Goal: Task Accomplishment & Management: Use online tool/utility

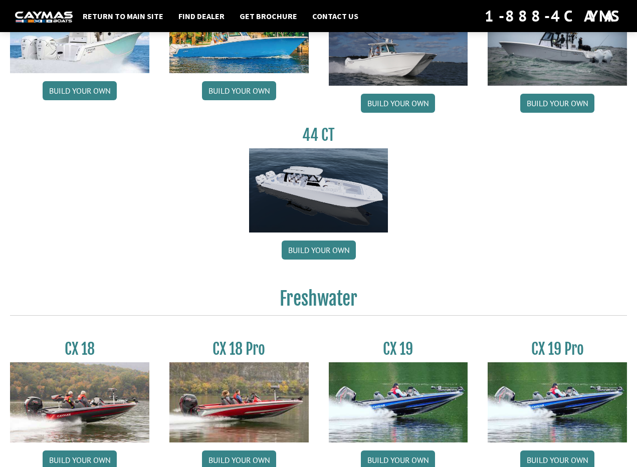
scroll to position [652, 0]
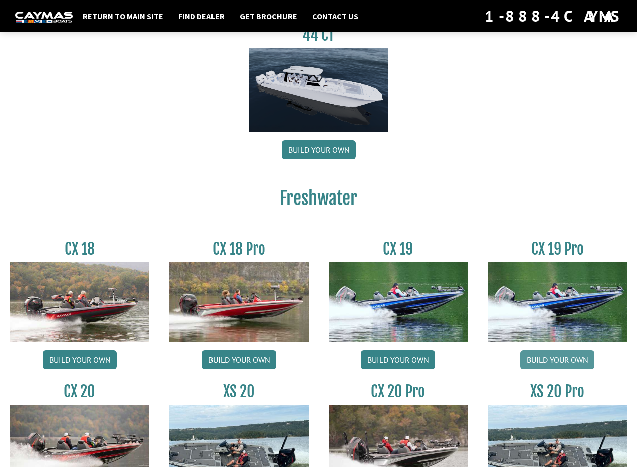
click at [561, 361] on link "Build your own" at bounding box center [558, 360] width 74 height 19
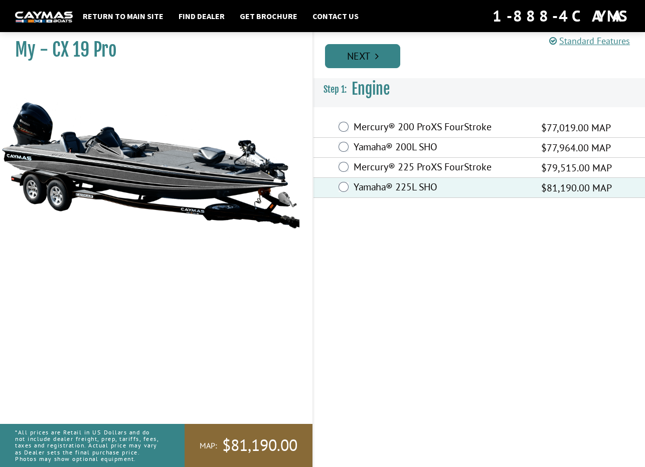
click at [366, 56] on link "Next" at bounding box center [362, 56] width 75 height 24
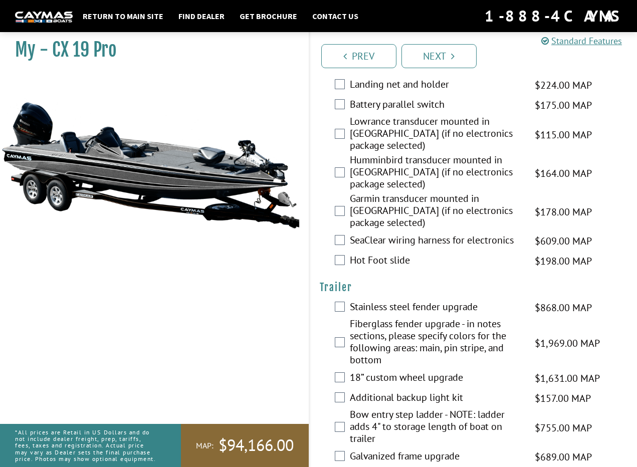
scroll to position [1715, 0]
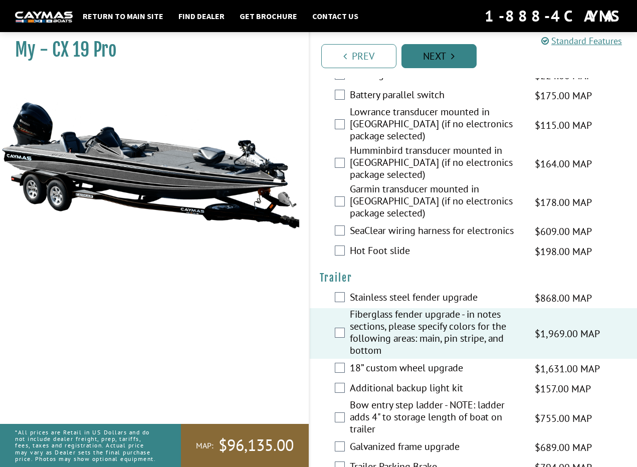
click at [447, 51] on link "Next" at bounding box center [439, 56] width 75 height 24
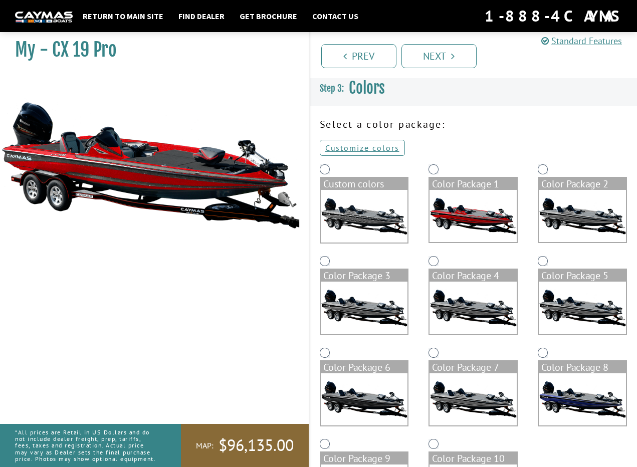
scroll to position [70, 0]
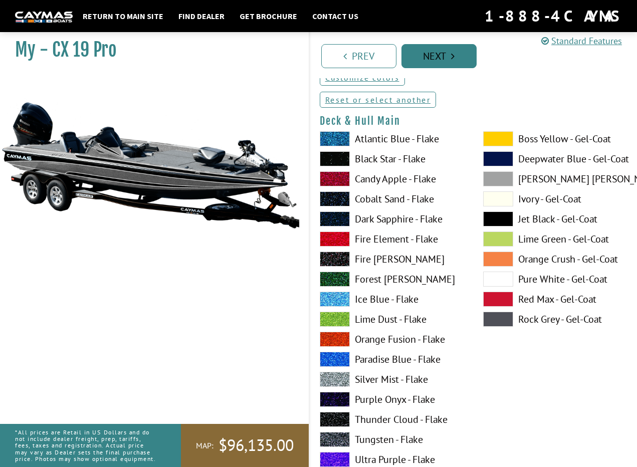
click at [424, 55] on link "Next" at bounding box center [439, 56] width 75 height 24
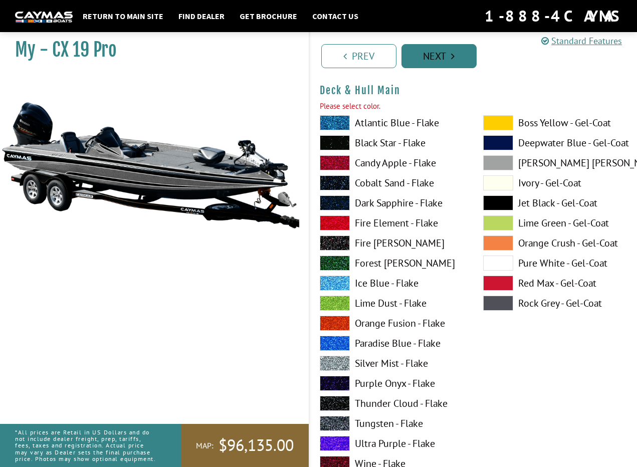
scroll to position [101, 0]
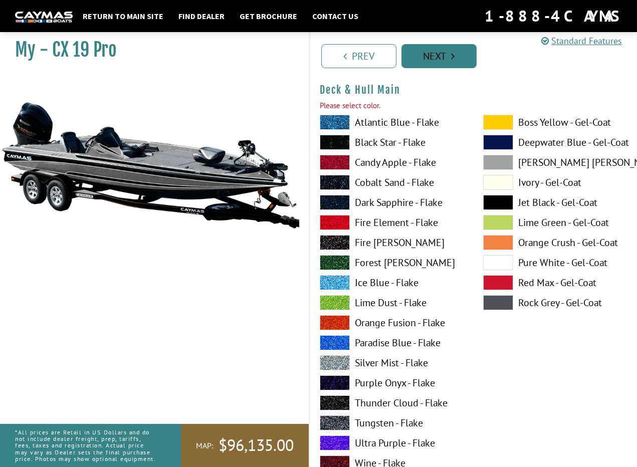
click at [424, 55] on link "Next" at bounding box center [439, 56] width 75 height 24
